Goal: Navigation & Orientation: Find specific page/section

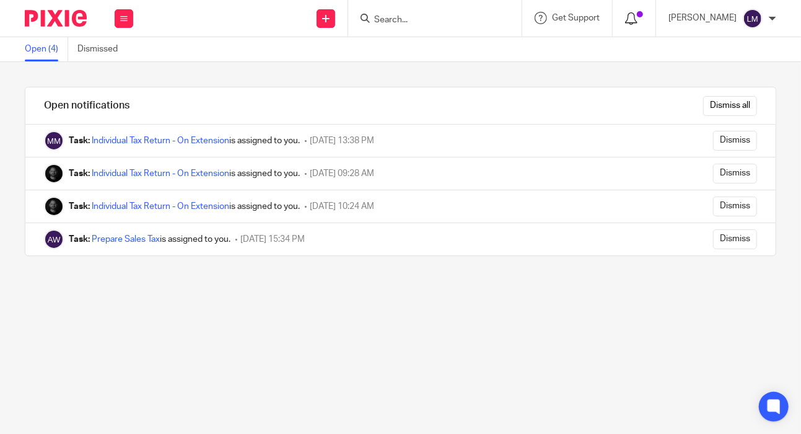
click at [638, 24] on icon at bounding box center [631, 18] width 12 height 12
click at [643, 25] on div at bounding box center [634, 18] width 18 height 14
click at [743, 26] on div "[PERSON_NAME]" at bounding box center [723, 19] width 108 height 20
click at [619, 67] on div "Open notifications Dismiss all Task: Individual Tax Return - On Extension is as…" at bounding box center [400, 248] width 801 height 372
click at [55, 25] on img at bounding box center [56, 18] width 62 height 17
